Goal: Task Accomplishment & Management: Use online tool/utility

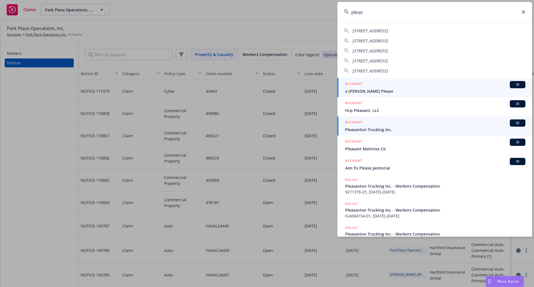
type input "pleas"
click at [455, 123] on div "ACCOUNT BI" at bounding box center [435, 122] width 180 height 7
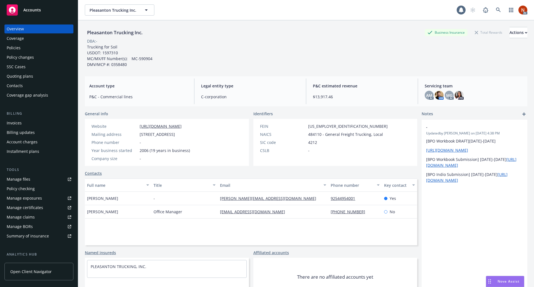
click at [38, 51] on div "Policies" at bounding box center [39, 47] width 64 height 9
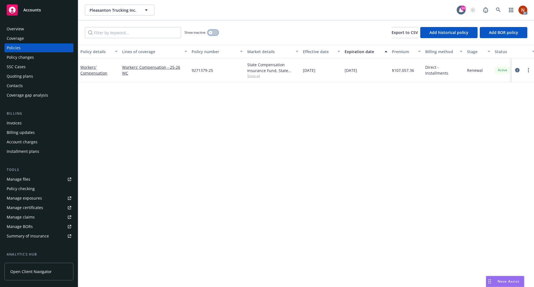
click at [213, 32] on button "button" at bounding box center [213, 33] width 11 height 6
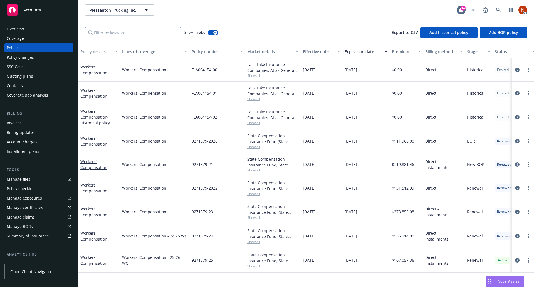
click at [163, 34] on input "Filter by keyword..." at bounding box center [133, 32] width 96 height 11
click at [163, 34] on input "wo" at bounding box center [133, 32] width 96 height 11
type input "worker"
click at [322, 49] on div "Effective date" at bounding box center [318, 52] width 31 height 6
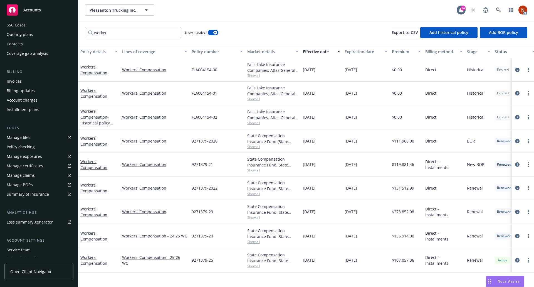
scroll to position [42, 0]
click at [31, 135] on link "Manage files" at bounding box center [38, 137] width 69 height 9
click at [343, 268] on div "03/01/2026" at bounding box center [365, 260] width 47 height 24
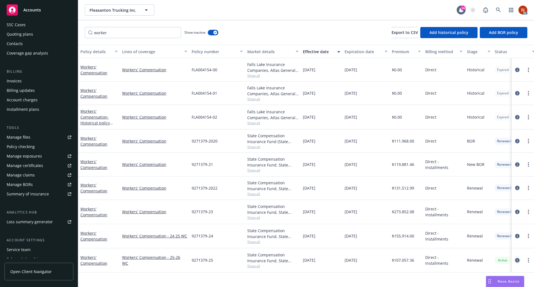
click at [516, 261] on icon "circleInformation" at bounding box center [517, 260] width 4 height 4
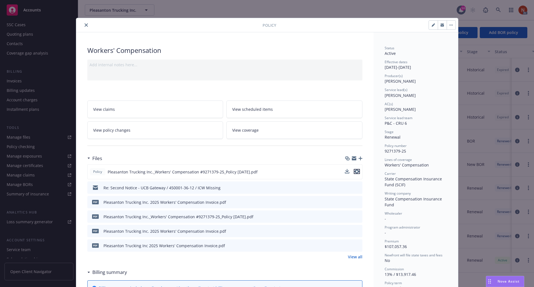
click at [356, 170] on icon "preview file" at bounding box center [356, 171] width 5 height 4
click at [84, 22] on button "close" at bounding box center [86, 25] width 7 height 7
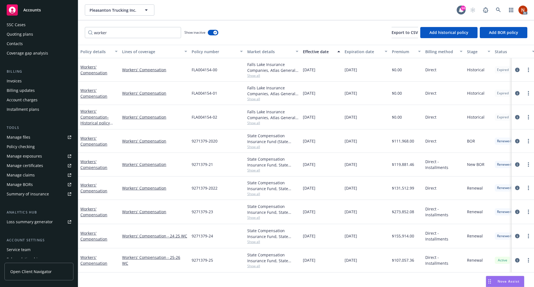
scroll to position [76, 0]
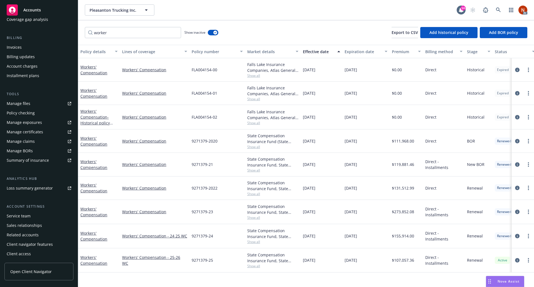
click at [34, 143] on link "Manage claims" at bounding box center [38, 141] width 69 height 9
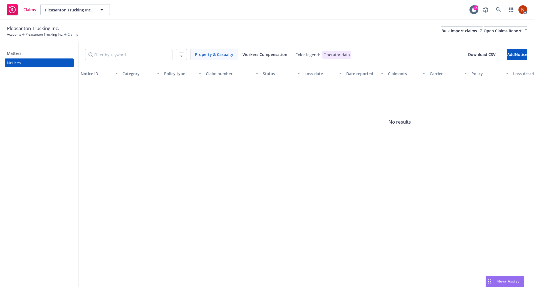
click at [259, 53] on span "Workers Compensation" at bounding box center [264, 54] width 45 height 6
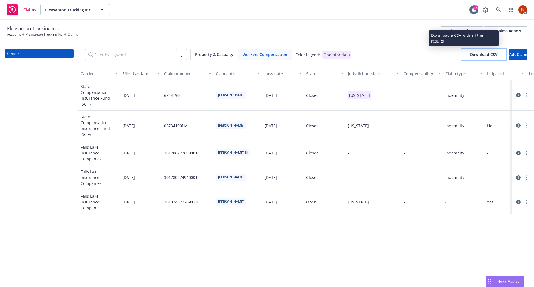
click at [470, 55] on span "Download CSV" at bounding box center [484, 54] width 28 height 5
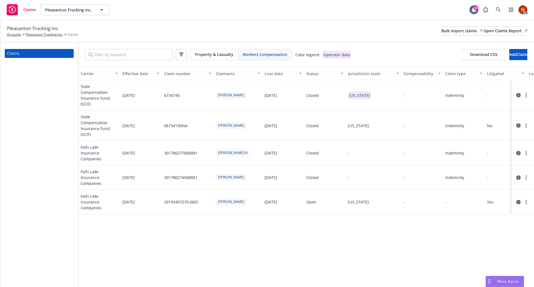
click at [518, 123] on icon at bounding box center [518, 125] width 4 height 4
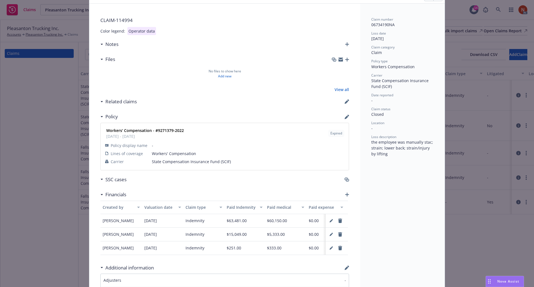
scroll to position [29, 0]
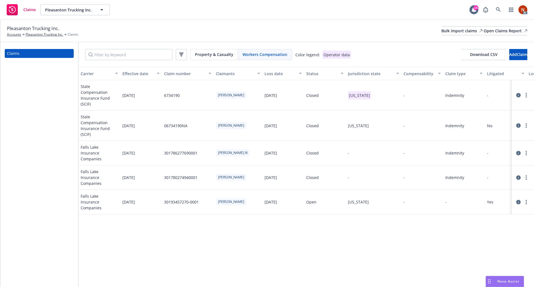
click at [518, 93] on icon at bounding box center [518, 95] width 4 height 4
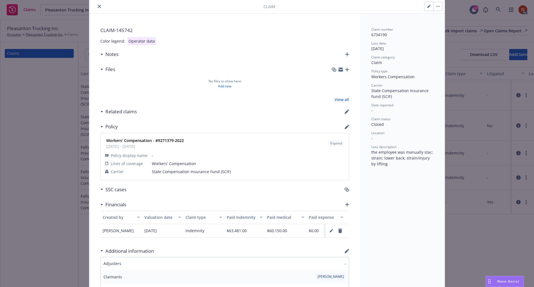
scroll to position [19, 0]
click at [98, 7] on icon "close" at bounding box center [99, 5] width 3 height 3
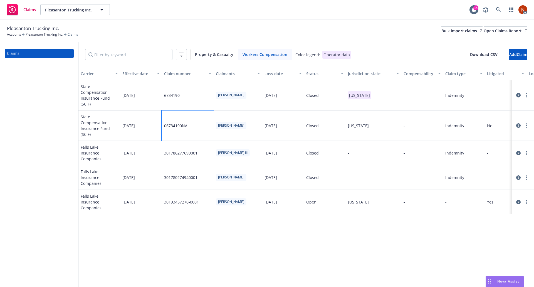
click at [195, 116] on div "06734190NA" at bounding box center [188, 125] width 52 height 30
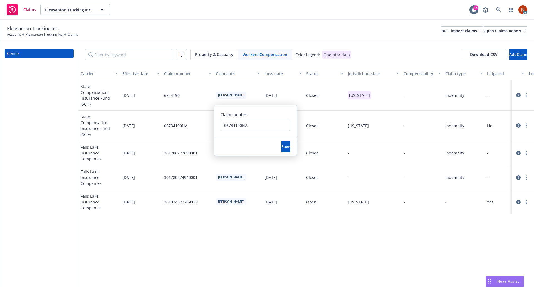
click at [222, 212] on div "Carrier Effective date Claim number Claimants Loss date Status Jurisdiction sta…" at bounding box center [305, 177] width 455 height 220
click at [516, 93] on icon at bounding box center [518, 95] width 4 height 4
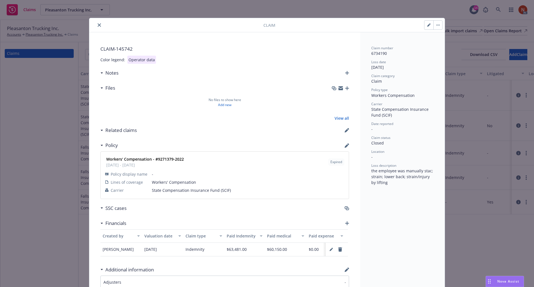
scroll to position [17, 0]
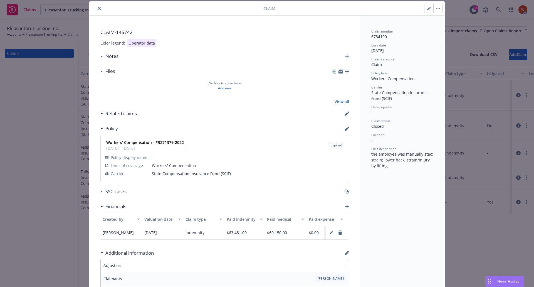
click at [96, 11] on button "close" at bounding box center [99, 8] width 7 height 7
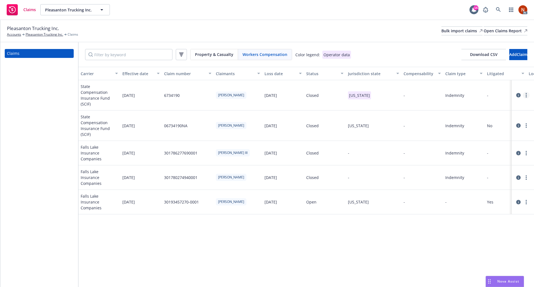
click at [523, 93] on link "more" at bounding box center [526, 95] width 7 height 7
click at [510, 103] on link "Delete" at bounding box center [502, 103] width 53 height 11
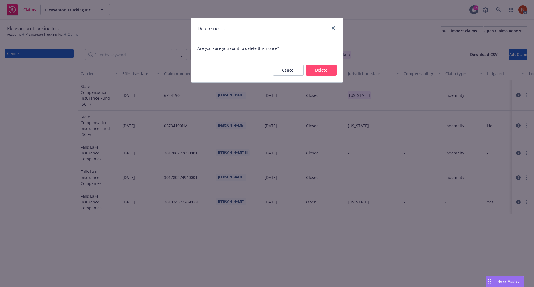
click at [332, 73] on button "Delete" at bounding box center [321, 69] width 31 height 11
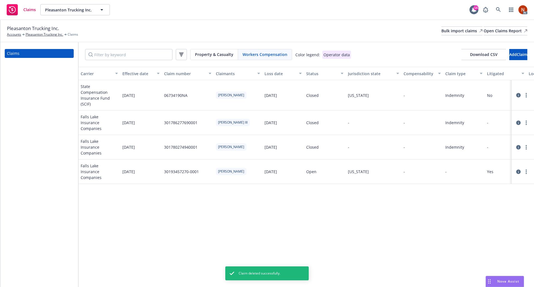
click at [214, 110] on div "JAMES K. MILLS III" at bounding box center [237, 122] width 49 height 24
click at [196, 97] on div "06734190NA" at bounding box center [188, 95] width 52 height 30
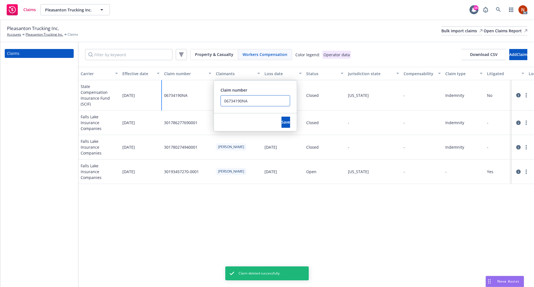
click at [256, 104] on input "06734190NA" at bounding box center [254, 100] width 69 height 11
type input "06734190"
click at [281, 123] on span "Save" at bounding box center [285, 121] width 9 height 5
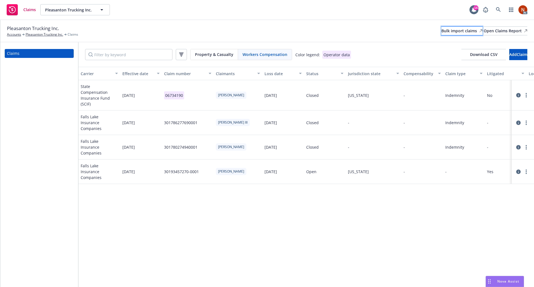
click at [441, 32] on div "Bulk import claims" at bounding box center [461, 31] width 41 height 8
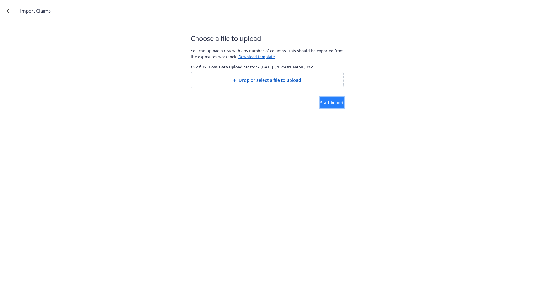
click at [320, 103] on span "Start import" at bounding box center [332, 102] width 24 height 5
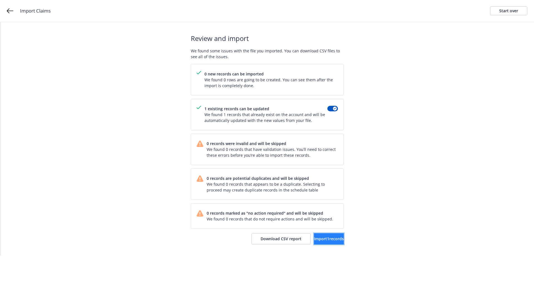
click at [318, 238] on span "Import 1 records" at bounding box center [329, 238] width 30 height 5
click at [327, 239] on span "View accounts" at bounding box center [320, 238] width 27 height 5
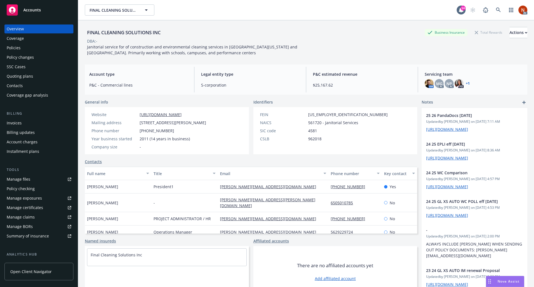
click at [30, 215] on div "Manage claims" at bounding box center [21, 216] width 28 height 9
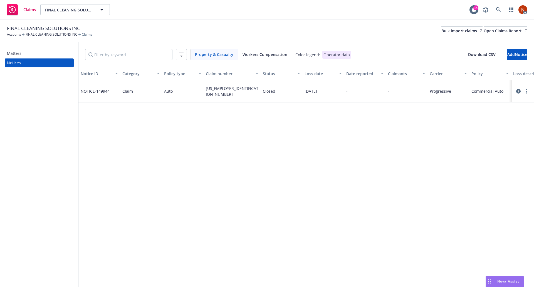
click at [282, 57] on span "Workers Compensation" at bounding box center [264, 54] width 45 height 6
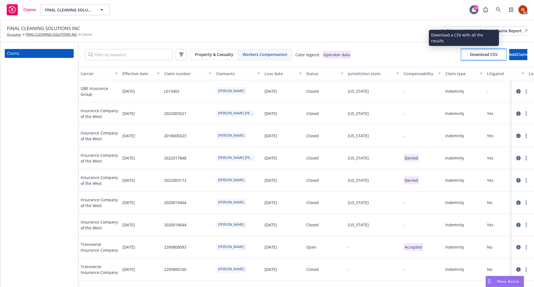
click at [470, 54] on span "Download CSV" at bounding box center [484, 54] width 28 height 5
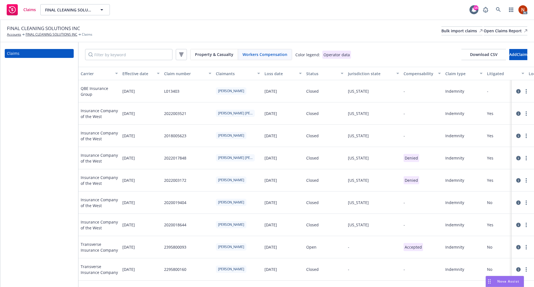
click at [184, 56] on button "button" at bounding box center [181, 54] width 11 height 11
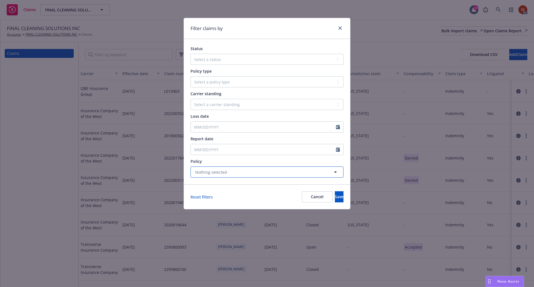
click at [221, 169] on span "Nothing selected" at bounding box center [211, 172] width 32 height 6
type input "f"
type input "worker"
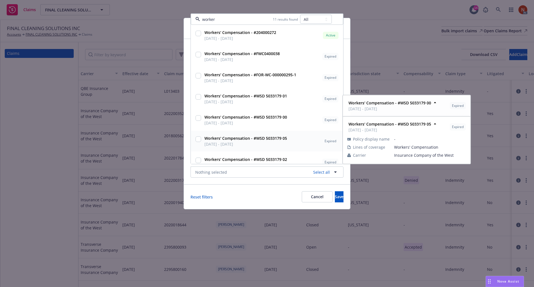
click at [228, 143] on span "03/15/2021 - 03/15/2022" at bounding box center [245, 144] width 83 height 6
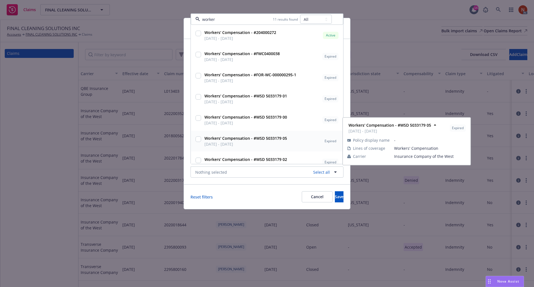
checkbox input "true"
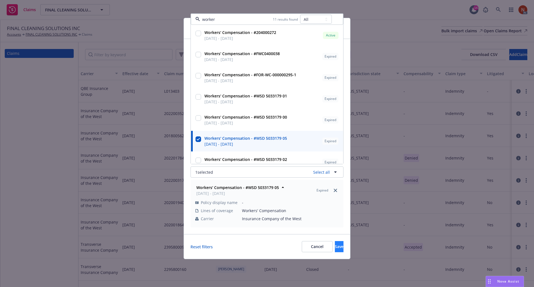
type input "worker"
click at [335, 247] on span "Save" at bounding box center [339, 246] width 9 height 5
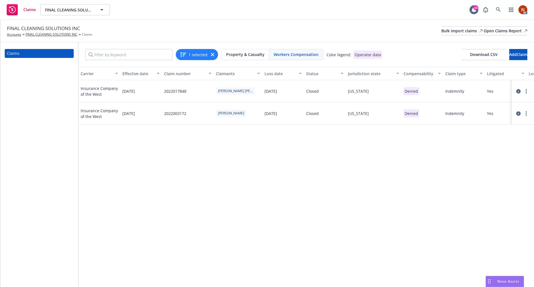
click at [212, 55] on icon "button" at bounding box center [212, 54] width 3 height 3
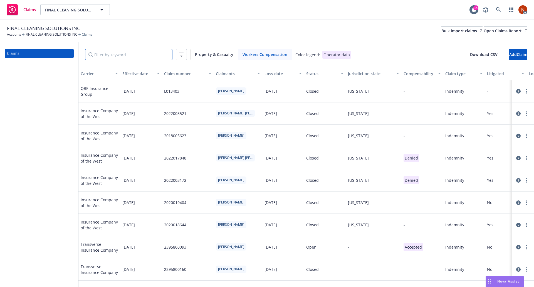
click at [166, 54] on input "Filter by keyword" at bounding box center [128, 54] width 87 height 11
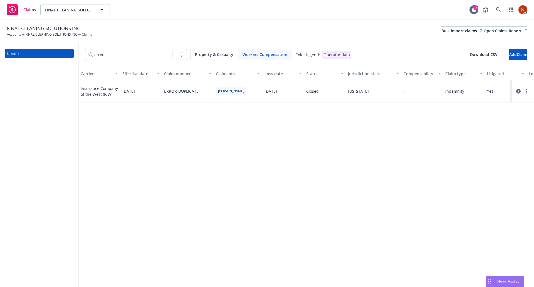
click at [517, 93] on icon at bounding box center [518, 91] width 4 height 4
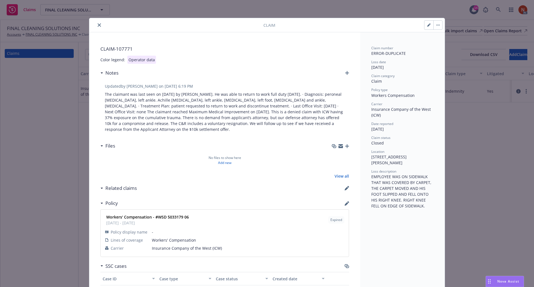
click at [98, 25] on icon "close" at bounding box center [99, 24] width 3 height 3
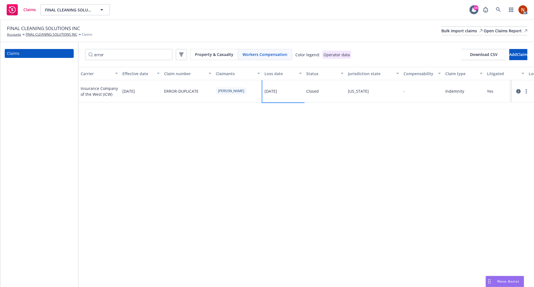
drag, startPoint x: 287, startPoint y: 93, endPoint x: 261, endPoint y: 87, distance: 27.1
click at [261, 87] on div "Insurance Company of the West (ICW) 03/16/2021 ERROR-DUPLICATE Arturo Guillen-V…" at bounding box center [511, 91] width 866 height 22
copy div "[DATE]"
click at [144, 55] on input "error" at bounding box center [128, 54] width 87 height 11
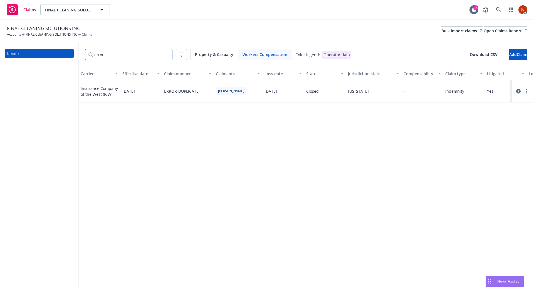
click at [144, 55] on input "error" at bounding box center [128, 54] width 87 height 11
paste input "[DATE]"
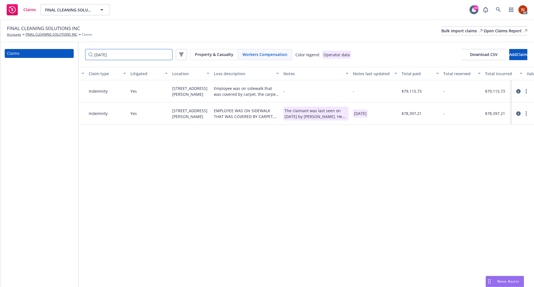
scroll to position [0, 349]
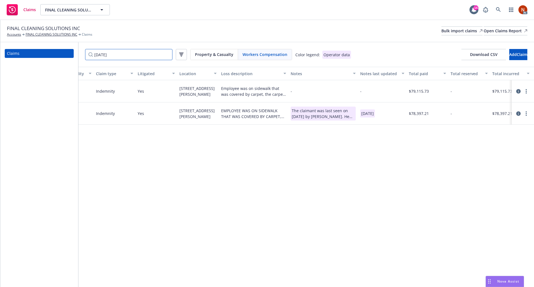
type input "[DATE]"
click at [518, 91] on icon at bounding box center [518, 91] width 4 height 4
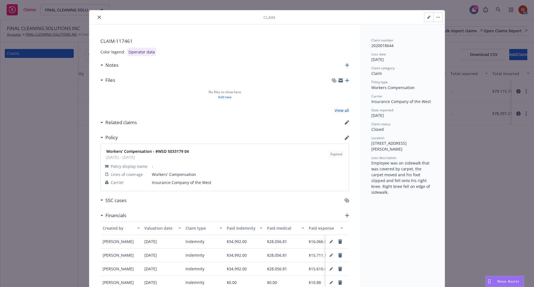
scroll to position [8, 0]
click at [98, 17] on icon "close" at bounding box center [99, 17] width 3 height 3
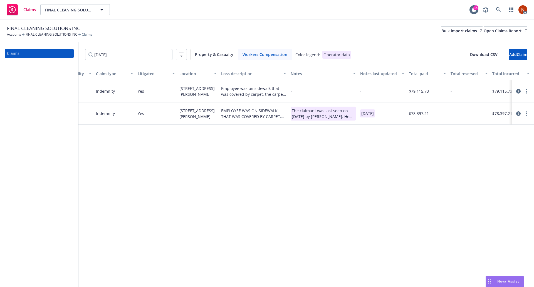
click at [519, 114] on icon at bounding box center [518, 113] width 4 height 4
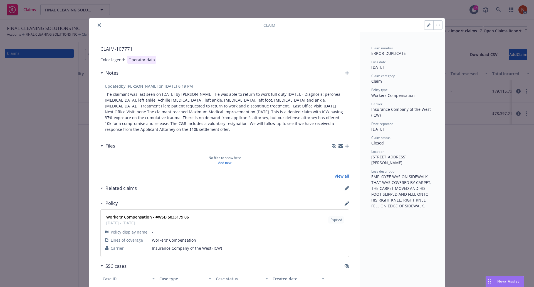
click at [99, 24] on button "close" at bounding box center [99, 25] width 7 height 7
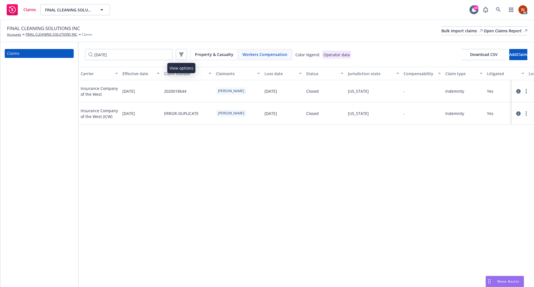
click at [180, 55] on icon "button" at bounding box center [181, 55] width 2 height 1
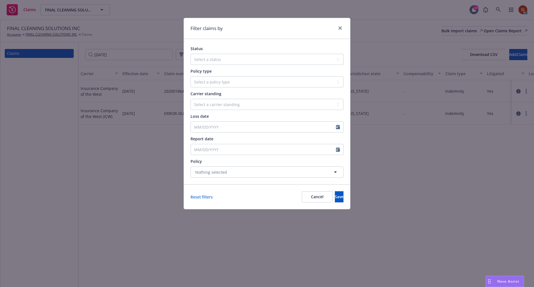
click at [151, 165] on div "Filter claims by Status Select a status Closed Open Policy type Select a policy…" at bounding box center [267, 143] width 534 height 287
click at [339, 29] on icon "close" at bounding box center [339, 27] width 3 height 3
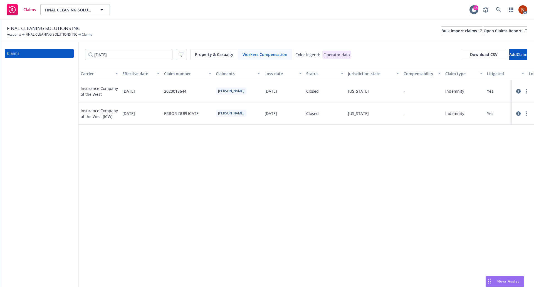
click at [38, 156] on div "Claims" at bounding box center [39, 164] width 78 height 244
click at [517, 115] on icon at bounding box center [518, 113] width 4 height 4
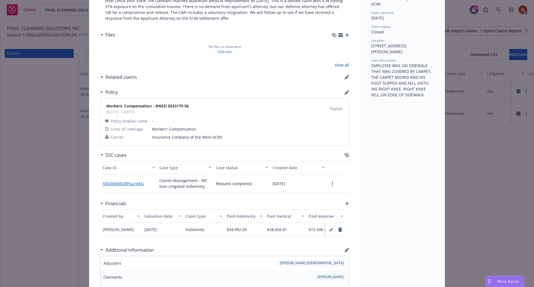
scroll to position [111, 0]
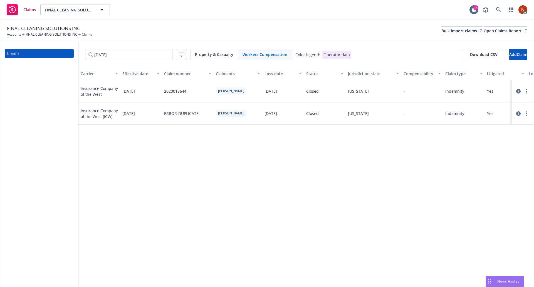
click at [517, 114] on icon at bounding box center [518, 113] width 4 height 4
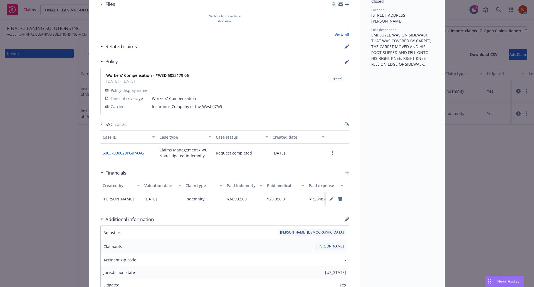
scroll to position [141, 0]
click at [344, 63] on icon "button" at bounding box center [346, 63] width 4 height 4
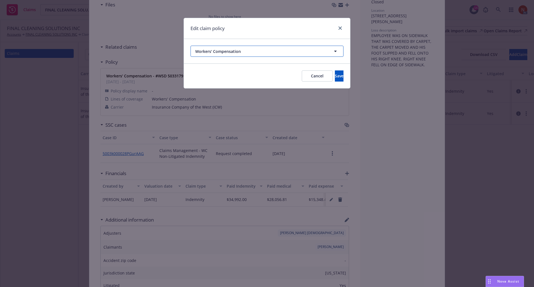
click at [298, 51] on span "Workers' Compensation" at bounding box center [256, 51] width 123 height 6
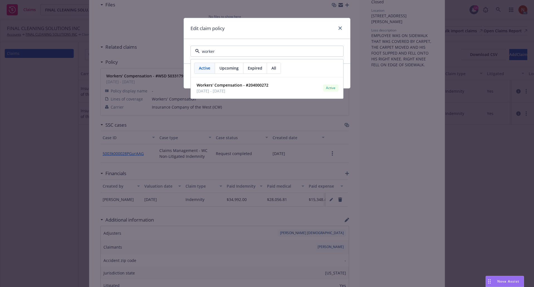
type input "worker"
click at [261, 69] on span "Expired" at bounding box center [255, 68] width 14 height 6
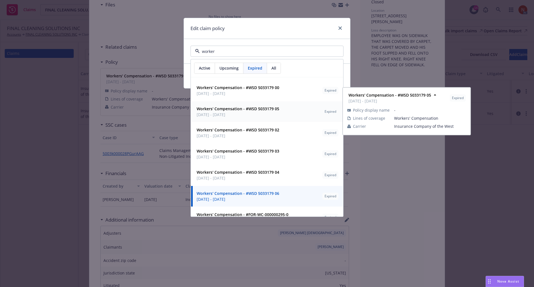
scroll to position [61, 0]
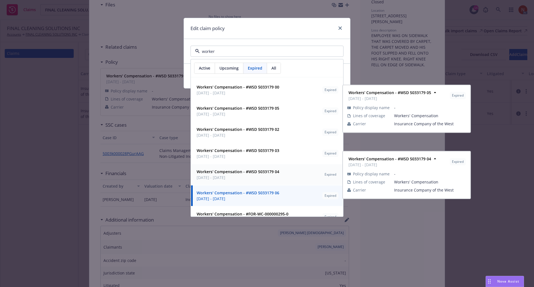
click at [228, 172] on strong "Workers' Compensation - #WSD 5033179 04" at bounding box center [238, 171] width 83 height 5
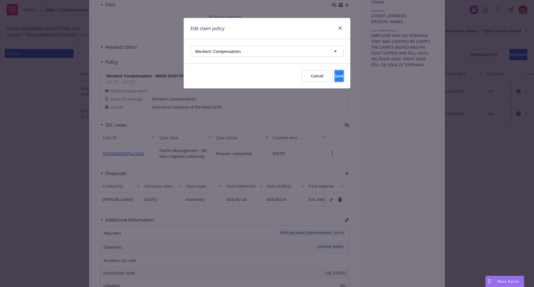
click at [335, 79] on button "Save" at bounding box center [339, 75] width 9 height 11
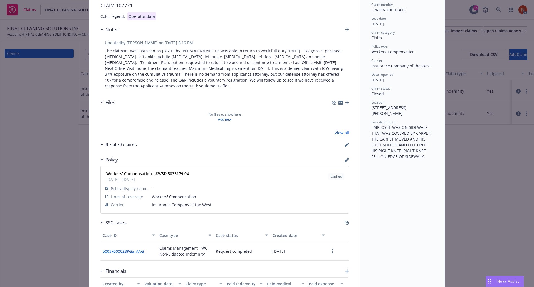
scroll to position [0, 0]
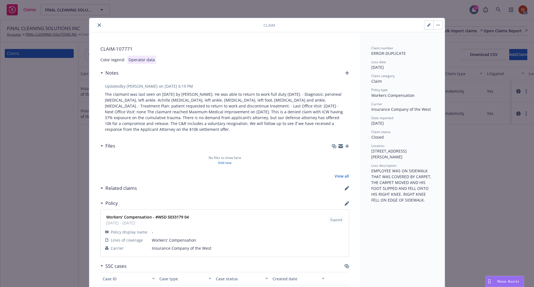
click at [98, 25] on icon "close" at bounding box center [99, 24] width 3 height 3
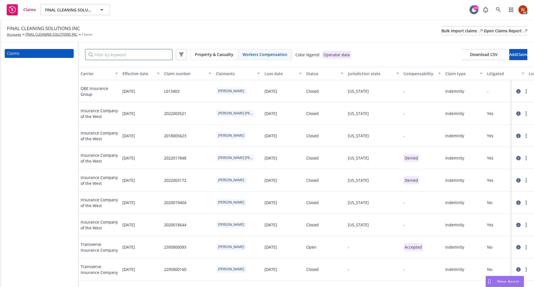
click at [153, 57] on input "Filter by keyword" at bounding box center [128, 54] width 87 height 11
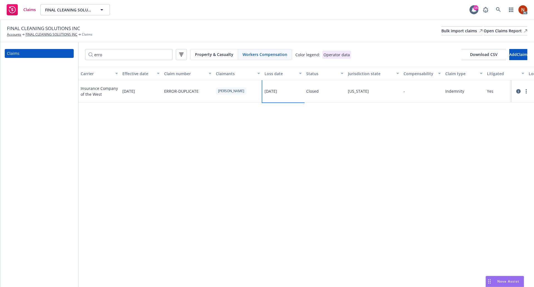
drag, startPoint x: 292, startPoint y: 96, endPoint x: 260, endPoint y: 92, distance: 31.7
click at [260, 92] on div "Insurance Company of the West [DATE] ERROR-DUPLICATE [PERSON_NAME] [DATE] Close…" at bounding box center [511, 91] width 866 height 22
copy div "[DATE]"
drag, startPoint x: 125, startPoint y: 56, endPoint x: 53, endPoint y: 49, distance: 72.3
click at [53, 49] on div "Claims erro Property & Casualty Workers Compensation Color legend: Operator dat…" at bounding box center [266, 164] width 533 height 244
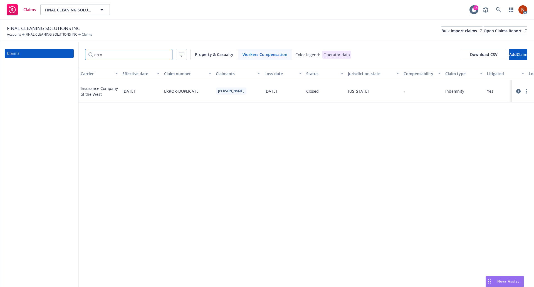
paste input "[DATE]"
type input "[DATE]"
click at [308, 192] on div "Carrier Effective date Claim number Claimants Loss date Status Jurisdiction sta…" at bounding box center [305, 177] width 455 height 220
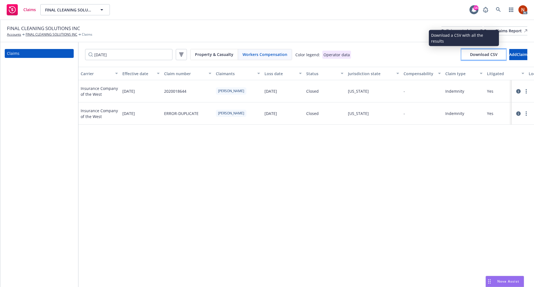
click at [470, 56] on span "Download CSV" at bounding box center [484, 54] width 28 height 5
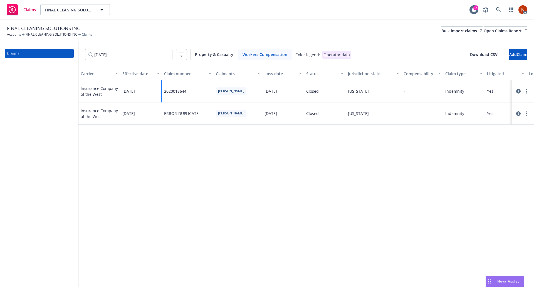
click at [194, 93] on div "2020018644" at bounding box center [188, 91] width 52 height 22
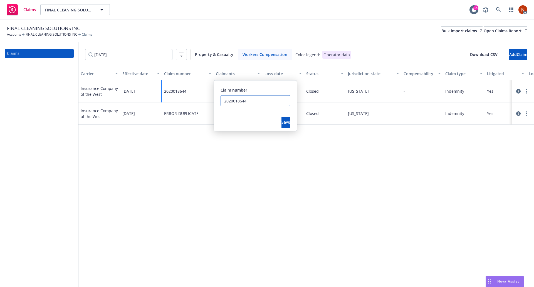
click at [252, 102] on input "2020018644" at bounding box center [254, 100] width 69 height 11
type input "2020018644 - ERROR"
click at [281, 123] on span "Save" at bounding box center [285, 121] width 9 height 5
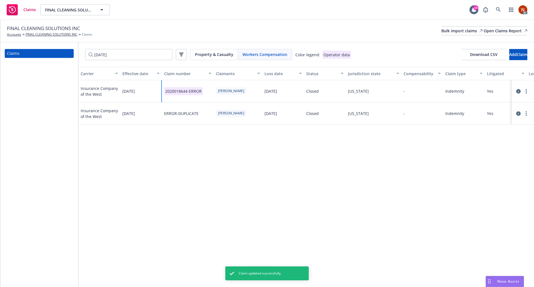
click at [210, 93] on div "2020018644-ERROR" at bounding box center [188, 91] width 52 height 22
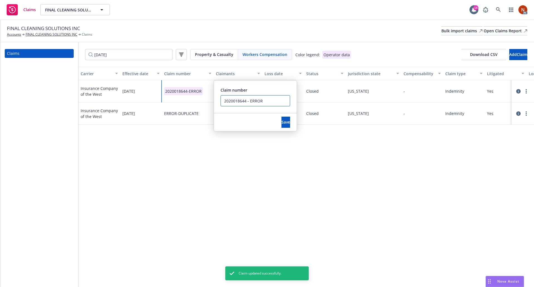
drag, startPoint x: 246, startPoint y: 101, endPoint x: 207, endPoint y: 103, distance: 38.4
click at [207, 103] on div "Insurance Company of the West [DATE] 2020018644-ERROR Claim number 2020018644 -…" at bounding box center [511, 102] width 866 height 44
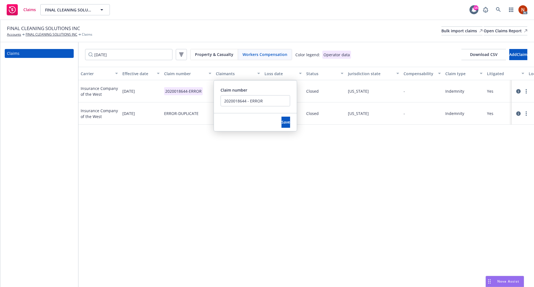
click at [219, 149] on div "Carrier Effective date Claim number Claimants Loss date Status Jurisdiction sta…" at bounding box center [305, 177] width 455 height 220
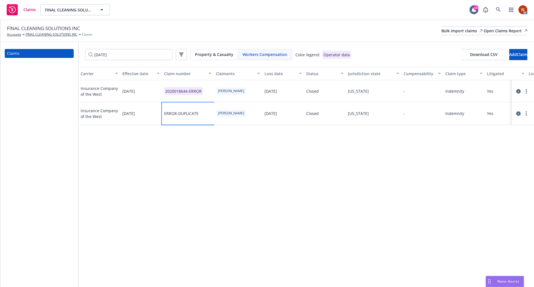
click at [200, 116] on div "ERROR-DUPLICATE" at bounding box center [188, 113] width 52 height 22
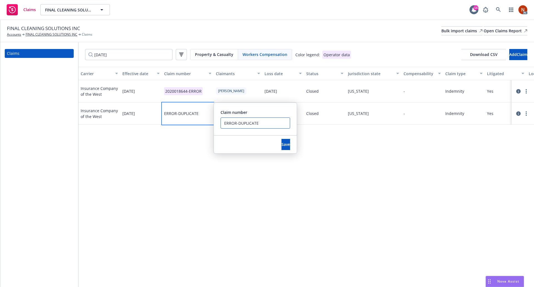
drag, startPoint x: 263, startPoint y: 124, endPoint x: 187, endPoint y: 119, distance: 76.0
click at [187, 119] on div "ERROR-DUPLICATE Claim number ERROR-DUPLICATE Save" at bounding box center [188, 113] width 52 height 22
paste input "2020018644"
type input "2020018644"
click at [281, 141] on button "Save" at bounding box center [285, 144] width 9 height 11
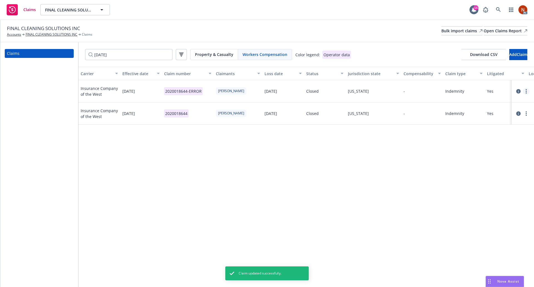
click at [527, 91] on link "more" at bounding box center [526, 91] width 7 height 7
click at [503, 100] on link "Delete" at bounding box center [502, 102] width 53 height 11
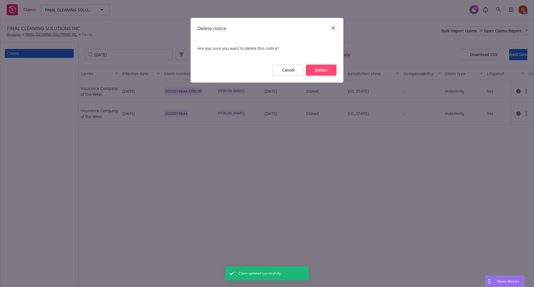
click at [331, 73] on button "Delete" at bounding box center [321, 69] width 31 height 11
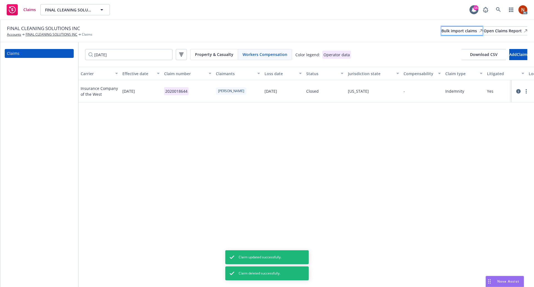
click at [441, 28] on div "Bulk import claims" at bounding box center [461, 31] width 41 height 8
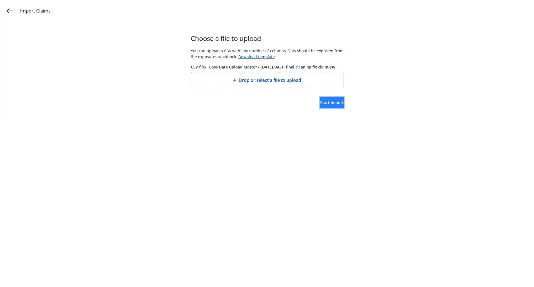
click at [320, 104] on span "Start import" at bounding box center [332, 102] width 24 height 5
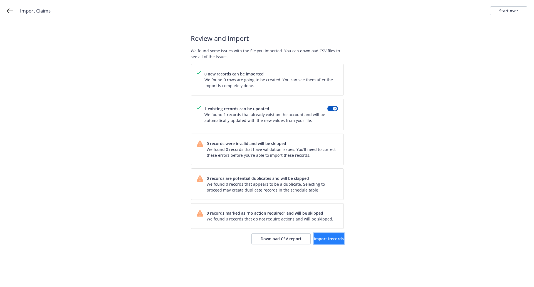
click at [323, 239] on span "Import 1 records" at bounding box center [329, 238] width 30 height 5
click at [325, 239] on span "View accounts" at bounding box center [320, 238] width 27 height 5
